Goal: Task Accomplishment & Management: Complete application form

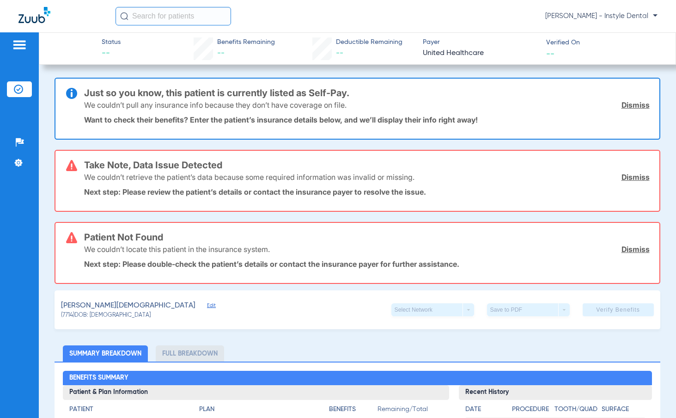
click at [247, 158] on div "Take Note, Data Issue Detected We couldn’t retrieve the patient’s data because …" at bounding box center [366, 181] width 565 height 60
click at [465, 165] on div "We couldn’t retrieve the patient’s data because some required information was i…" at bounding box center [366, 177] width 565 height 24
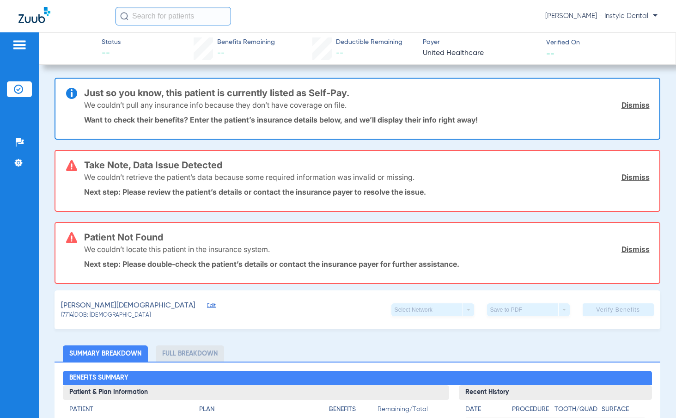
click at [624, 103] on link "Dismiss" at bounding box center [635, 104] width 28 height 9
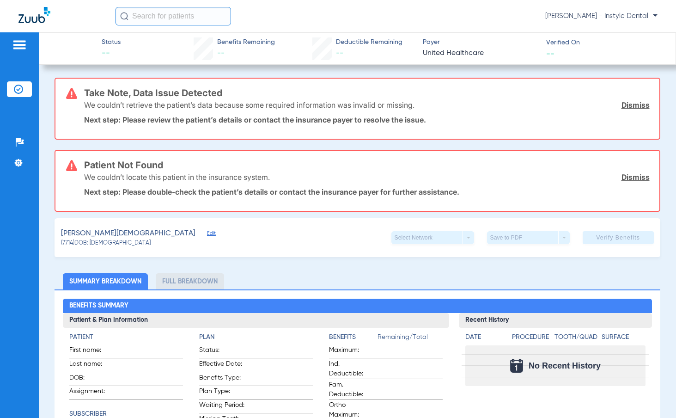
click at [624, 103] on link "Dismiss" at bounding box center [635, 104] width 28 height 9
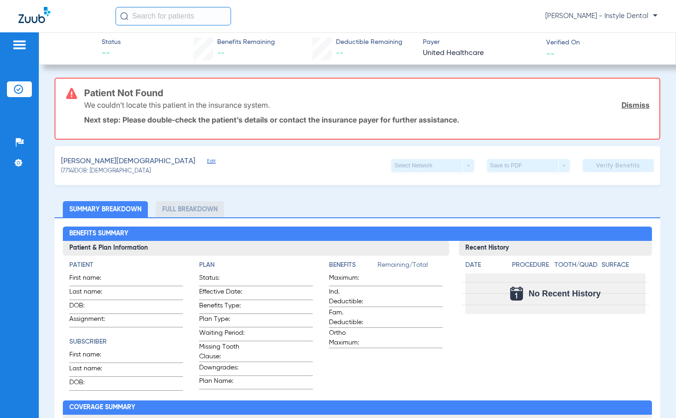
click at [624, 103] on link "Dismiss" at bounding box center [635, 104] width 28 height 9
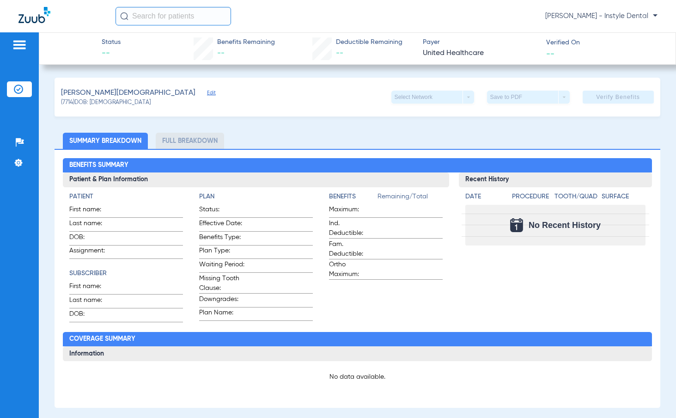
click at [207, 90] on span "Edit" at bounding box center [211, 94] width 8 height 9
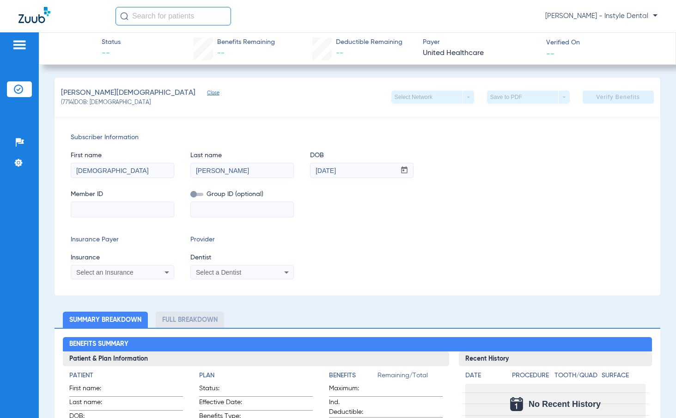
click at [109, 201] on mat-form-field at bounding box center [122, 208] width 103 height 18
click at [109, 206] on input at bounding box center [122, 209] width 103 height 15
type input "730325178"
click at [152, 277] on div "Select an Insurance" at bounding box center [122, 272] width 103 height 11
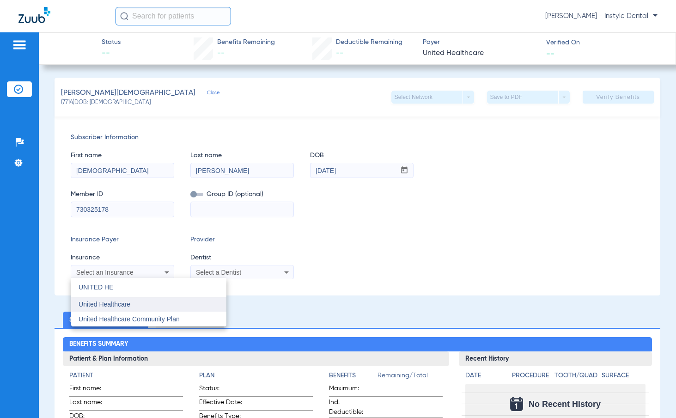
type input "UNITED HE"
click at [133, 303] on mat-option "United Healthcare" at bounding box center [148, 304] width 155 height 15
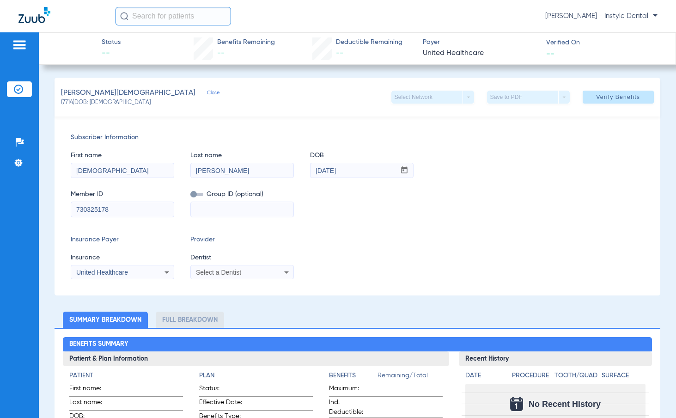
click at [210, 278] on mat-select "Select a Dentist" at bounding box center [241, 272] width 103 height 15
click at [211, 274] on span "Select a Dentist" at bounding box center [218, 271] width 45 height 7
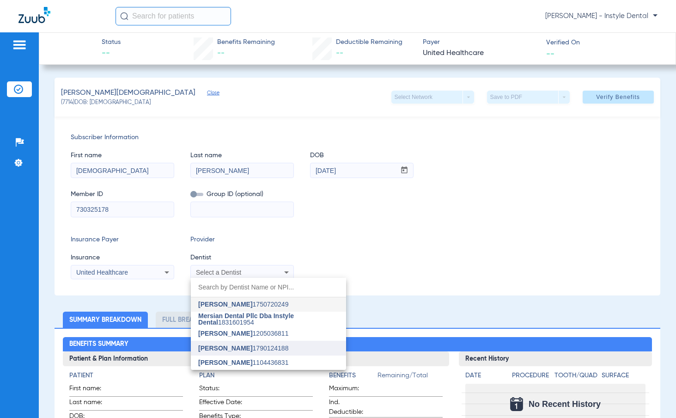
click at [253, 349] on span "Francisco Rubio 1790124188" at bounding box center [243, 348] width 90 height 6
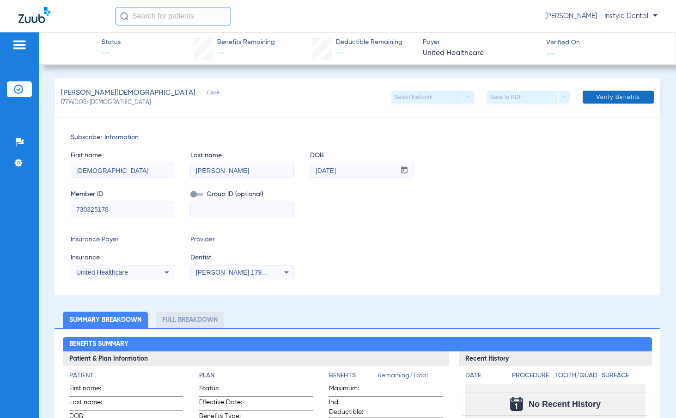
click at [604, 98] on span "Verify Benefits" at bounding box center [618, 96] width 44 height 7
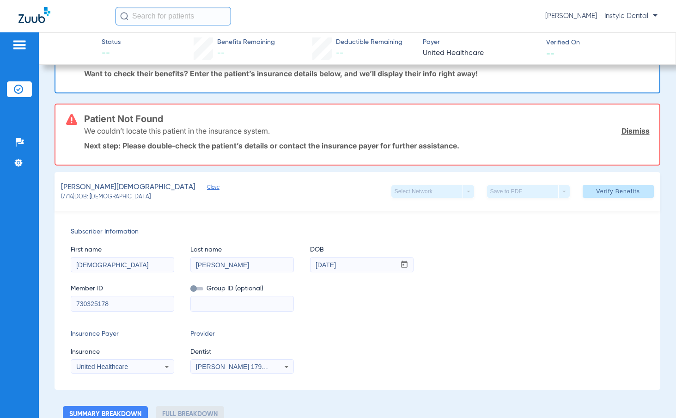
scroll to position [92, 0]
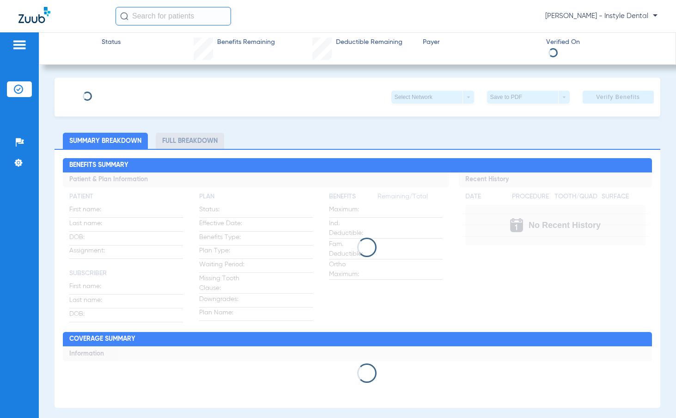
type input "[DEMOGRAPHIC_DATA]"
type input "[PERSON_NAME]"
type input "[DATE]"
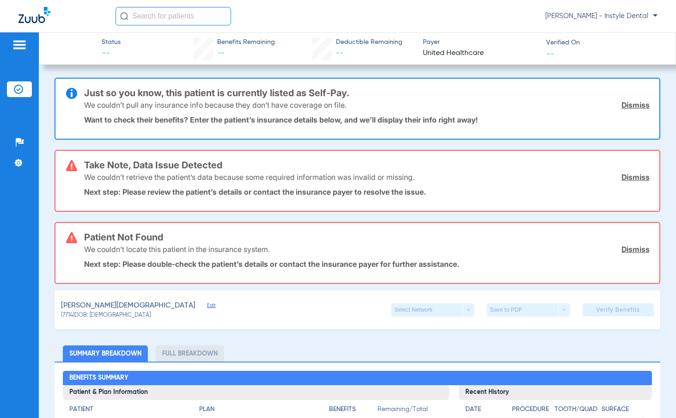
click at [634, 106] on link "Dismiss" at bounding box center [635, 104] width 28 height 9
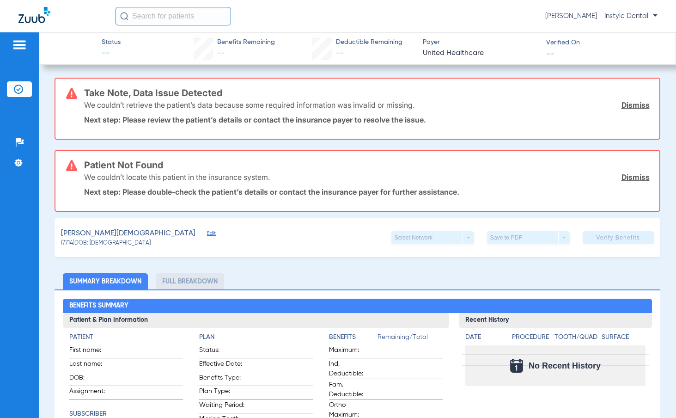
click at [634, 106] on link "Dismiss" at bounding box center [635, 104] width 28 height 9
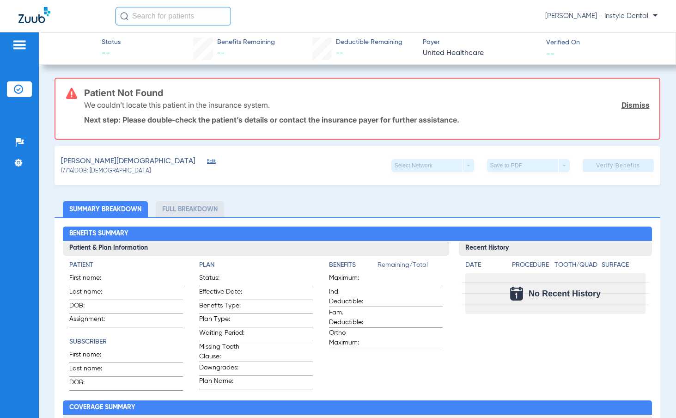
click at [634, 106] on link "Dismiss" at bounding box center [635, 104] width 28 height 9
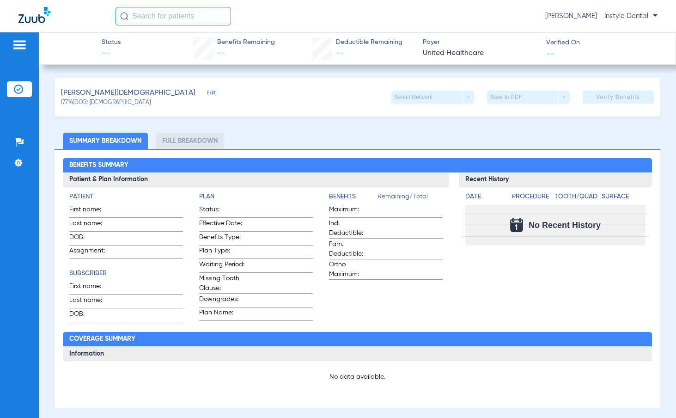
click at [207, 90] on span "Edit" at bounding box center [211, 94] width 8 height 9
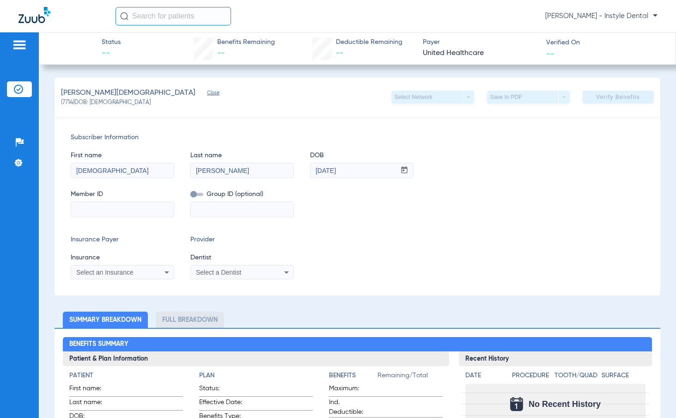
click at [125, 208] on input at bounding box center [122, 209] width 103 height 15
type input "3"
type input "63"
